Goal: Navigation & Orientation: Find specific page/section

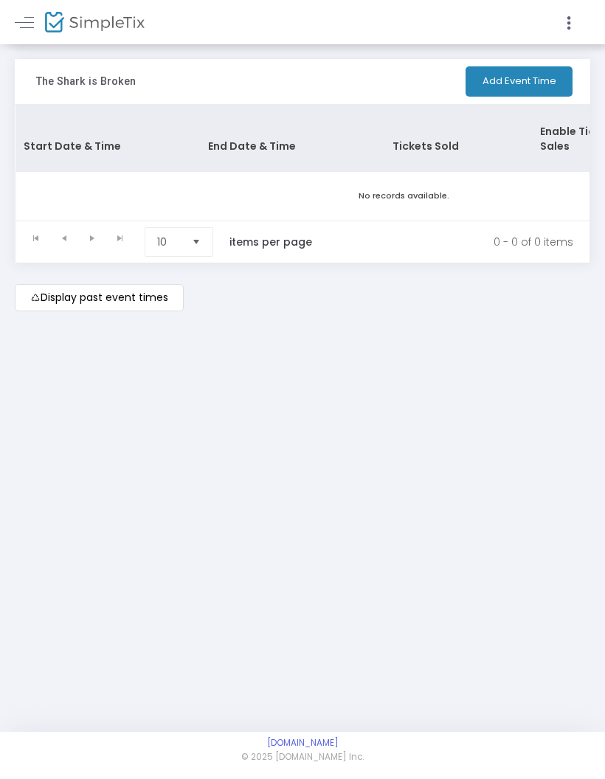
click at [27, 24] on link at bounding box center [24, 22] width 19 height 19
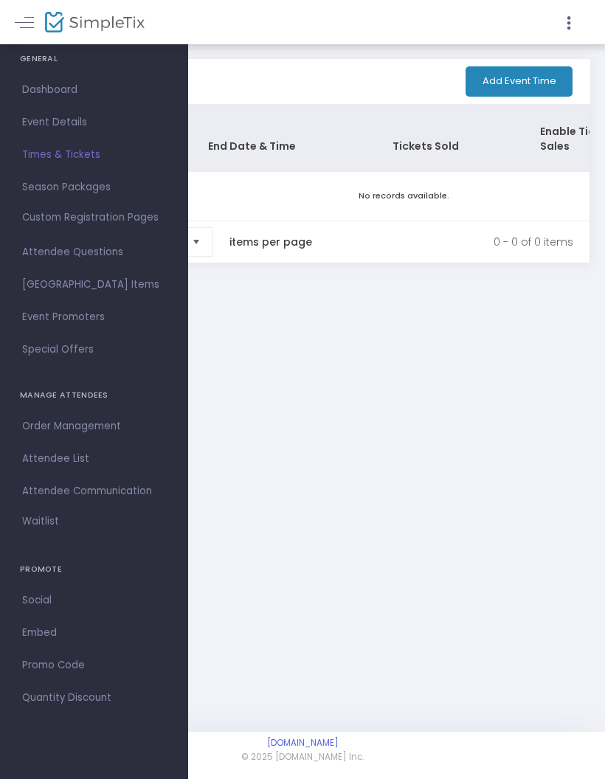
click at [44, 92] on span "Dashboard" at bounding box center [94, 89] width 144 height 19
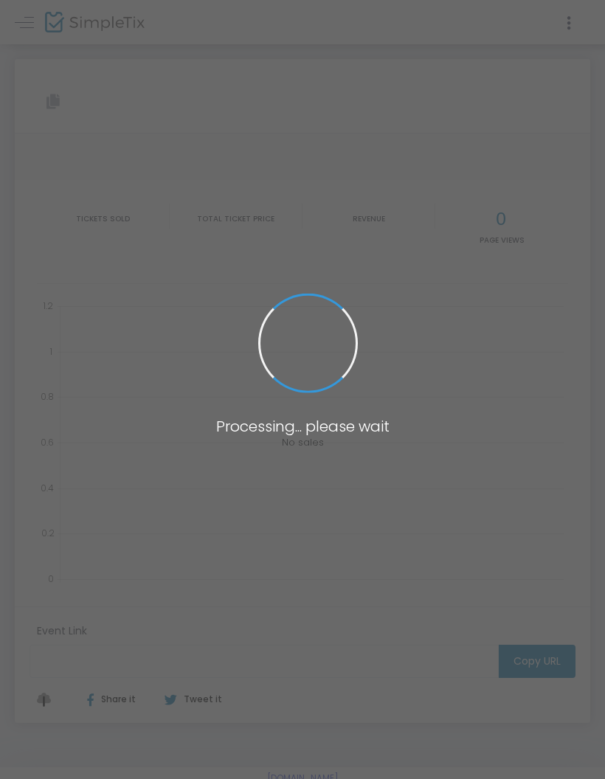
type input "https://www.simpletix.com/e/the-shark-is-broken-tickets-223871"
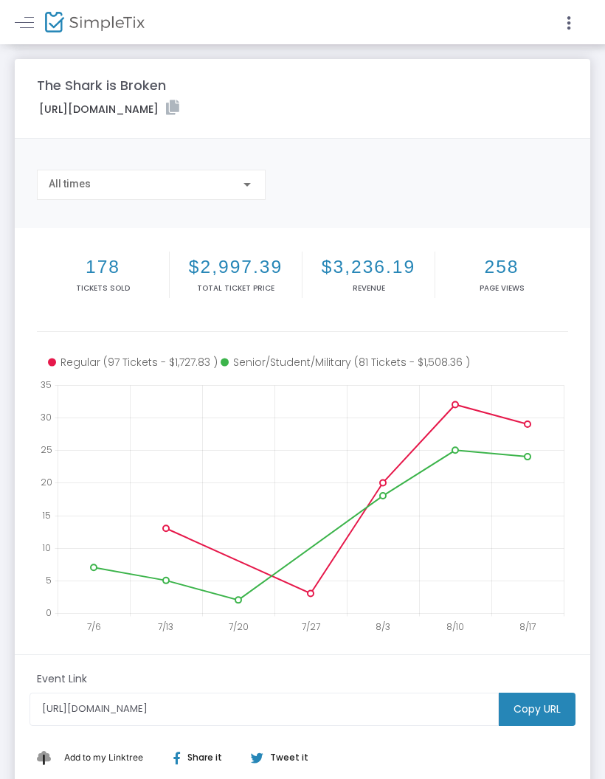
click at [21, 14] on link at bounding box center [24, 22] width 19 height 19
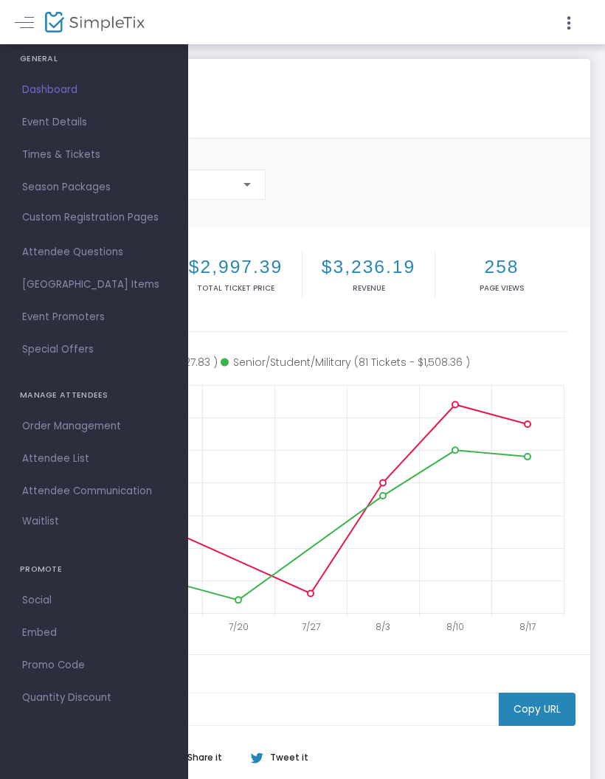
click at [494, 101] on div "https://www.simpletix.com/e/the-shark-is-broken-tickets-223871" at bounding box center [303, 111] width 546 height 22
click at [338, 30] on div at bounding box center [445, 22] width 284 height 44
click at [27, 21] on link at bounding box center [24, 22] width 19 height 19
